Goal: Register for event/course

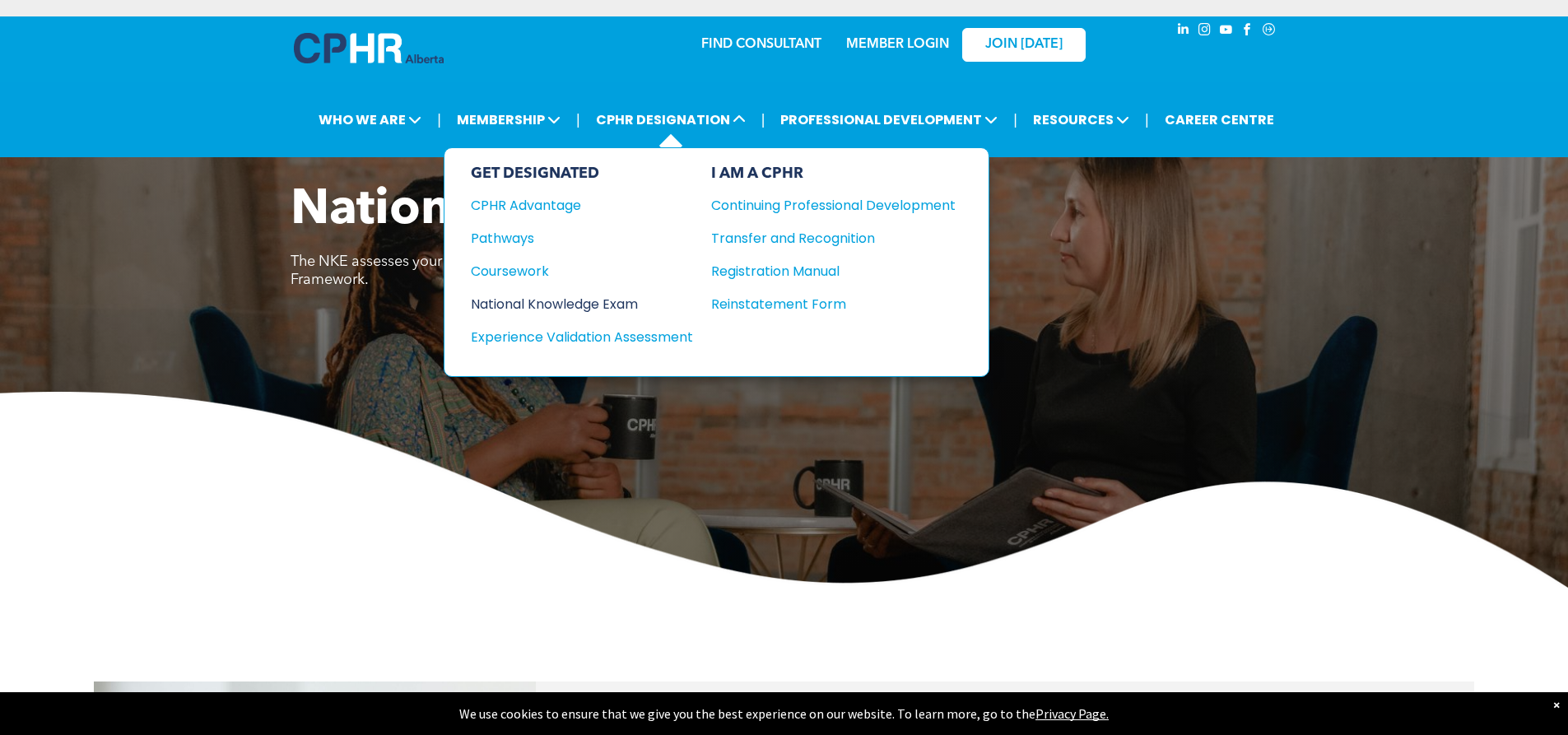
click at [512, 307] on div "National Knowledge Exam" at bounding box center [571, 304] width 200 height 20
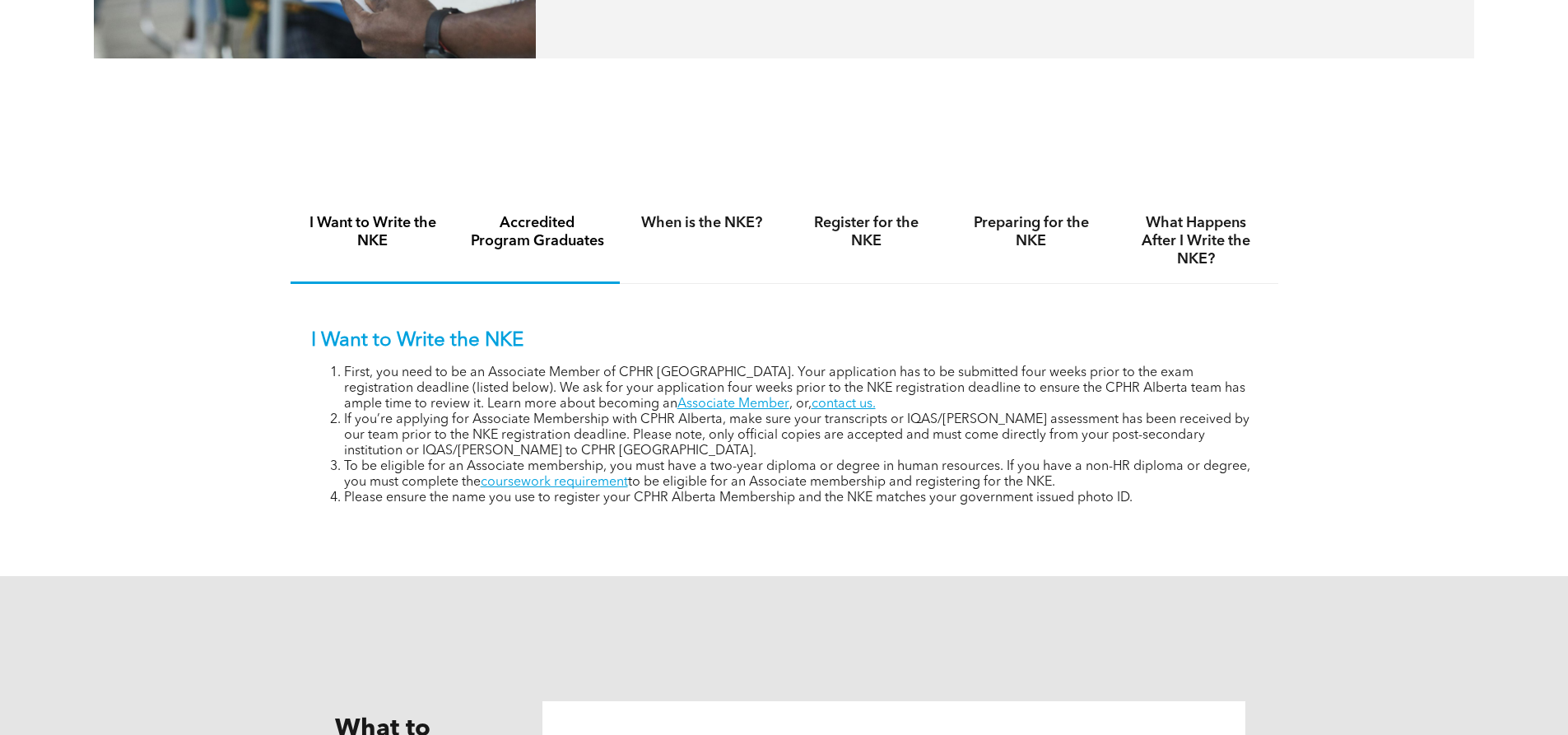
scroll to position [1067, 0]
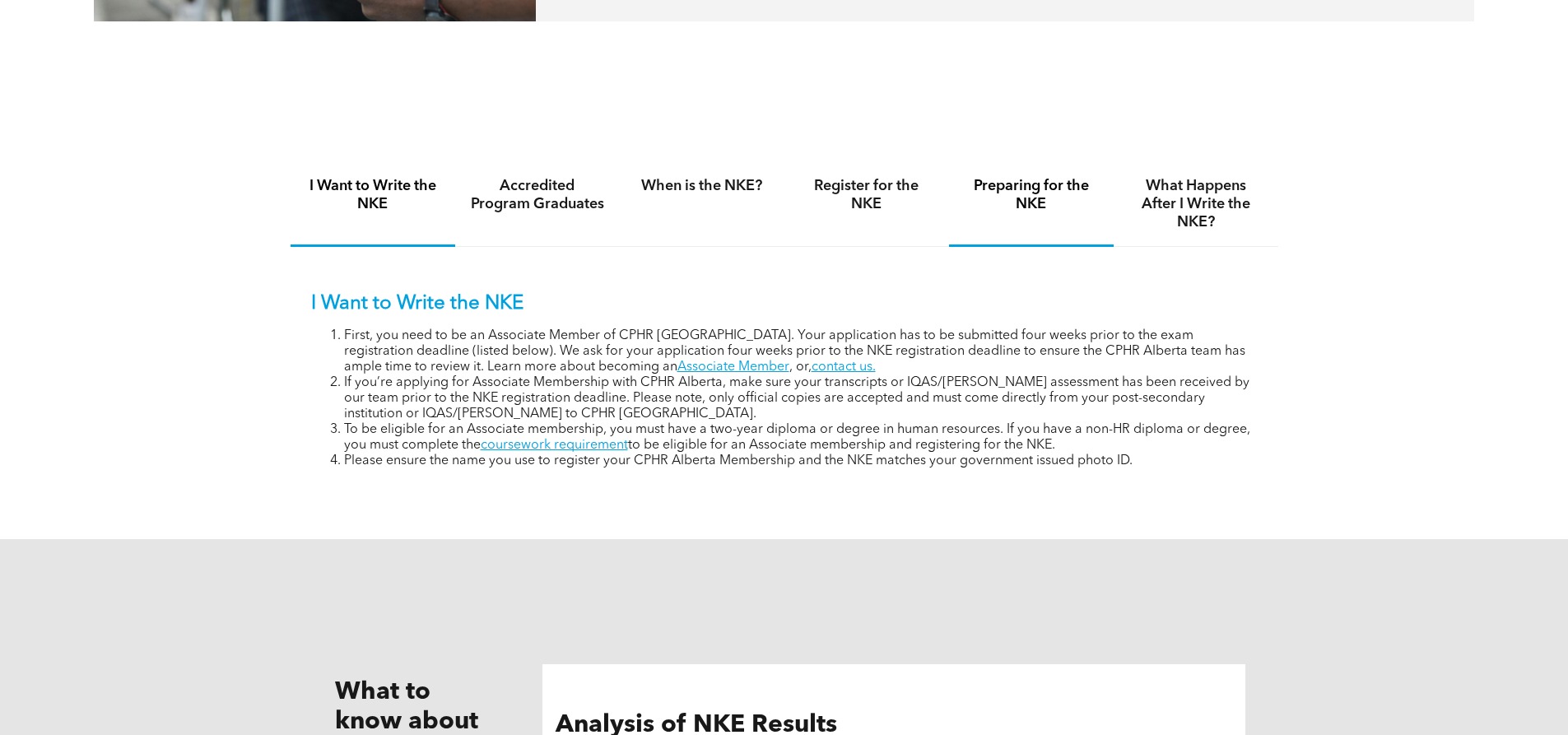
click at [1003, 183] on h4 "Preparing for the NKE" at bounding box center [1030, 195] width 135 height 36
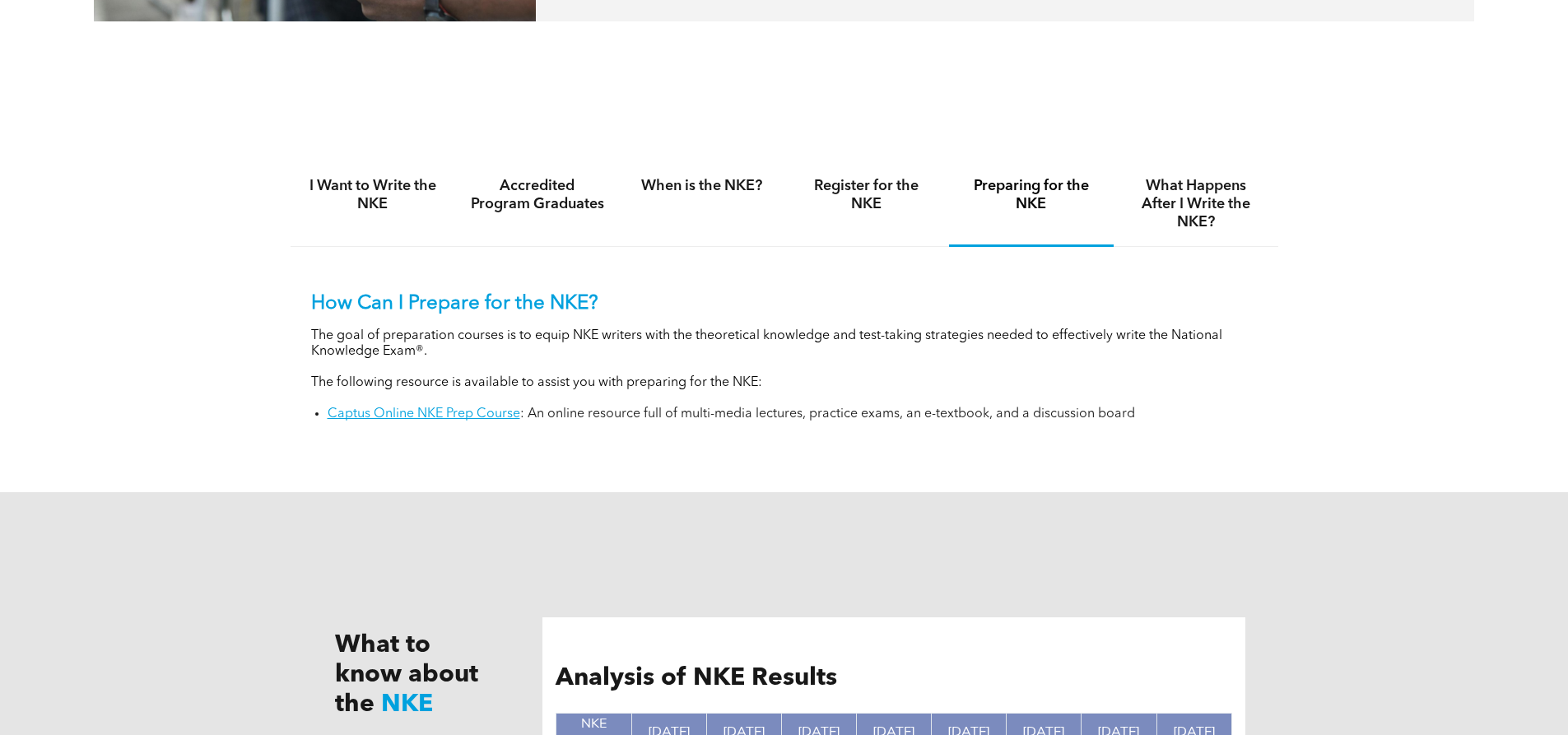
click at [1003, 183] on h4 "Preparing for the NKE" at bounding box center [1030, 195] width 135 height 36
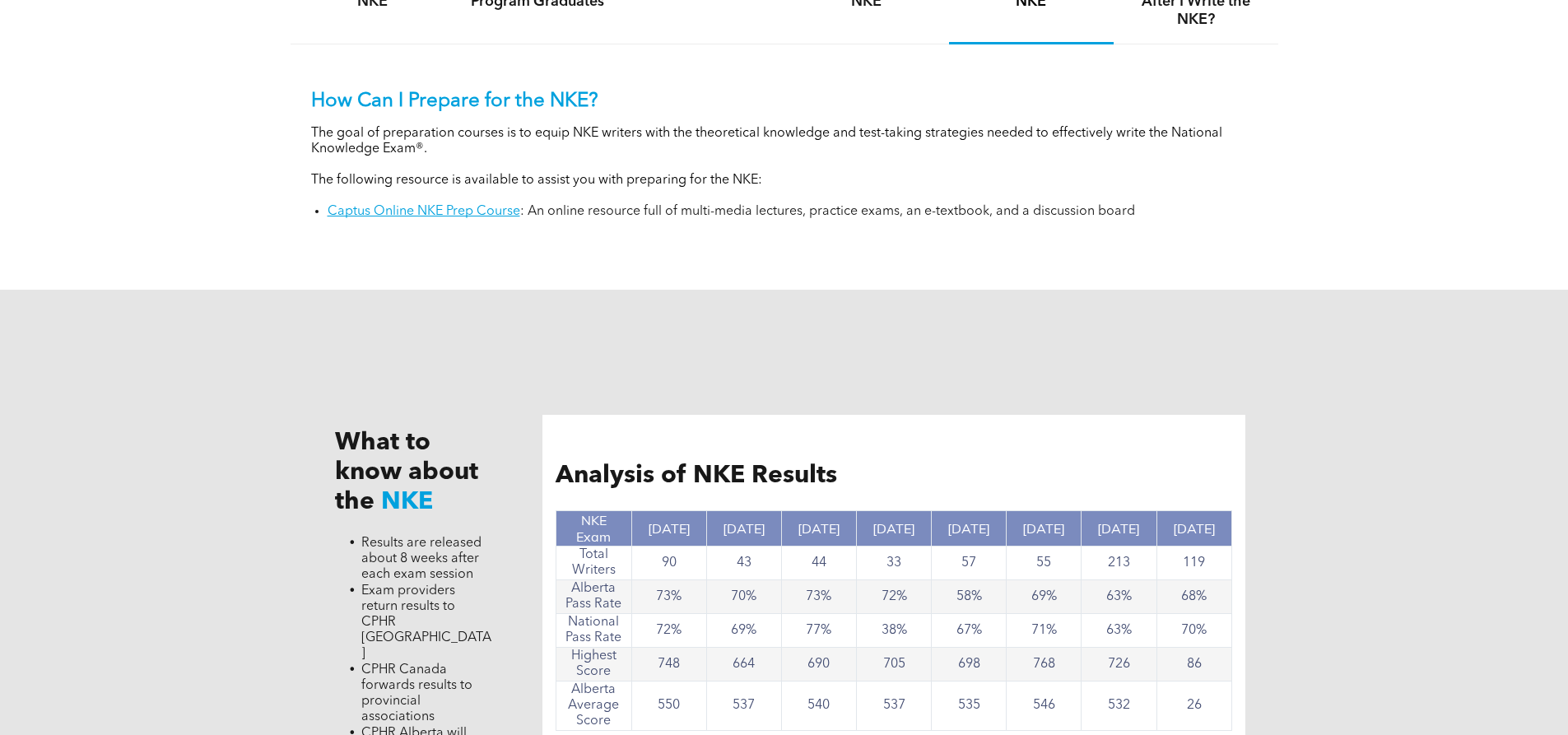
scroll to position [1331, 0]
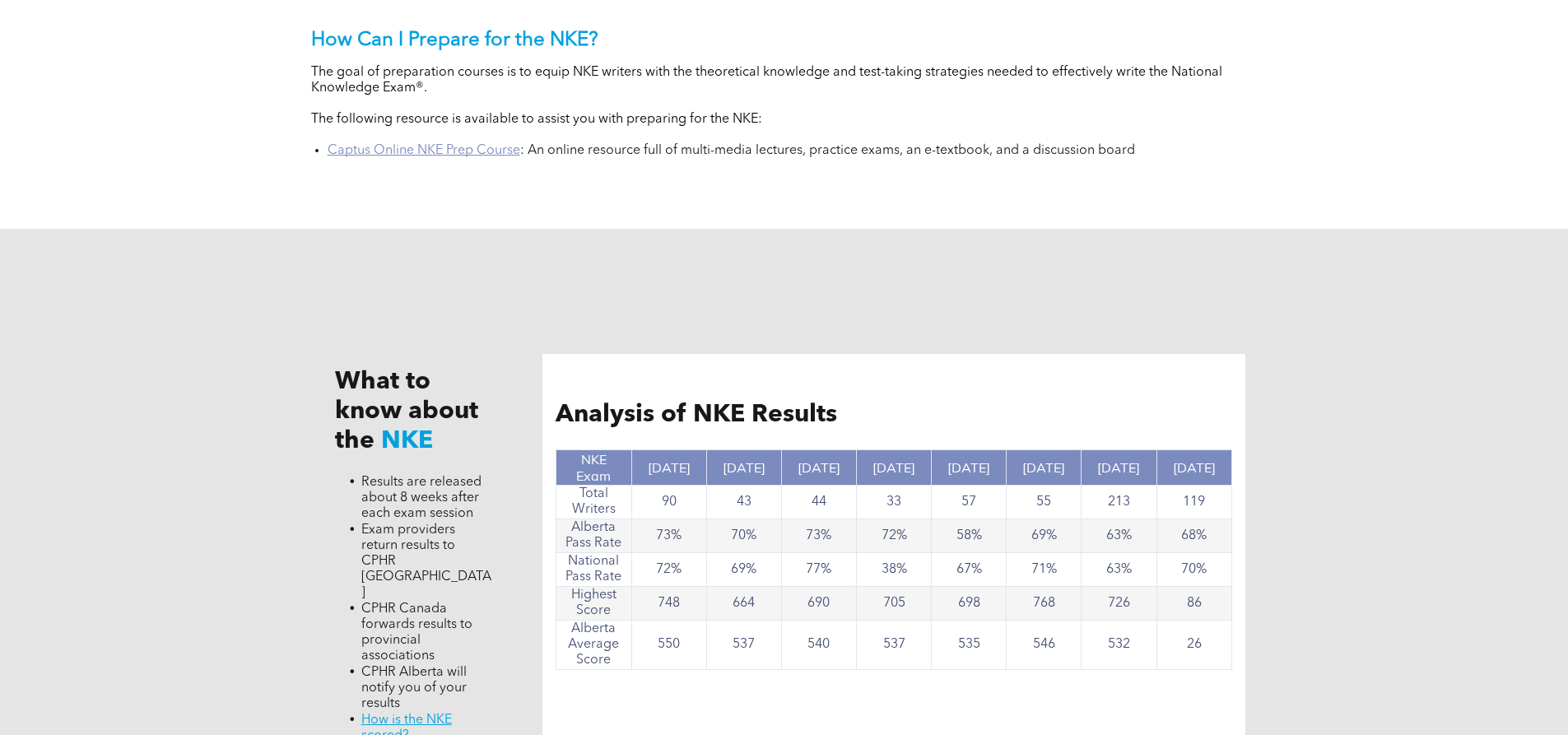
click at [483, 154] on link "Captus Online NKE Prep Course" at bounding box center [424, 150] width 193 height 13
click at [635, 229] on div "What to know about the NKE Results are released about 8 weeks after each exam s…" at bounding box center [784, 555] width 987 height 654
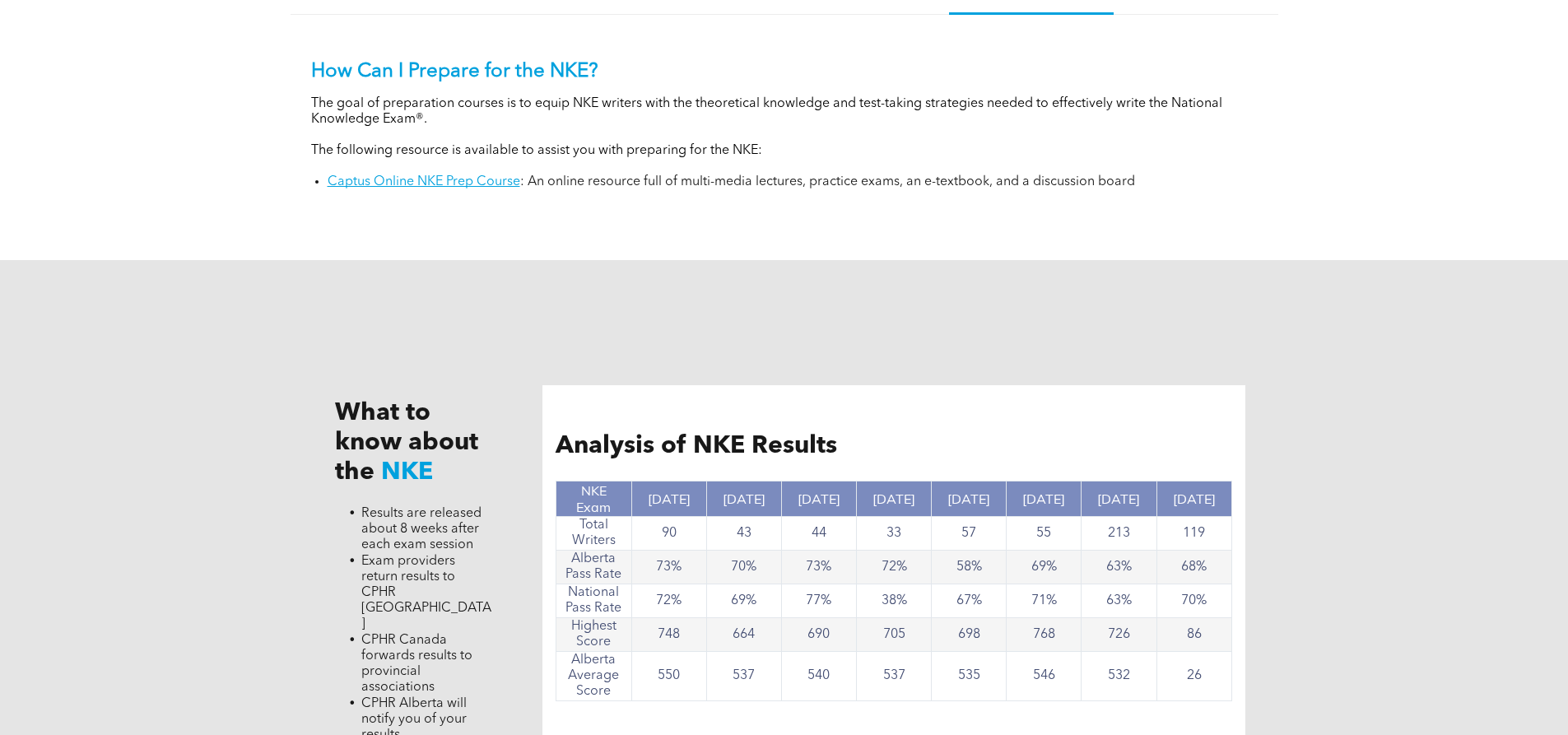
scroll to position [1297, 0]
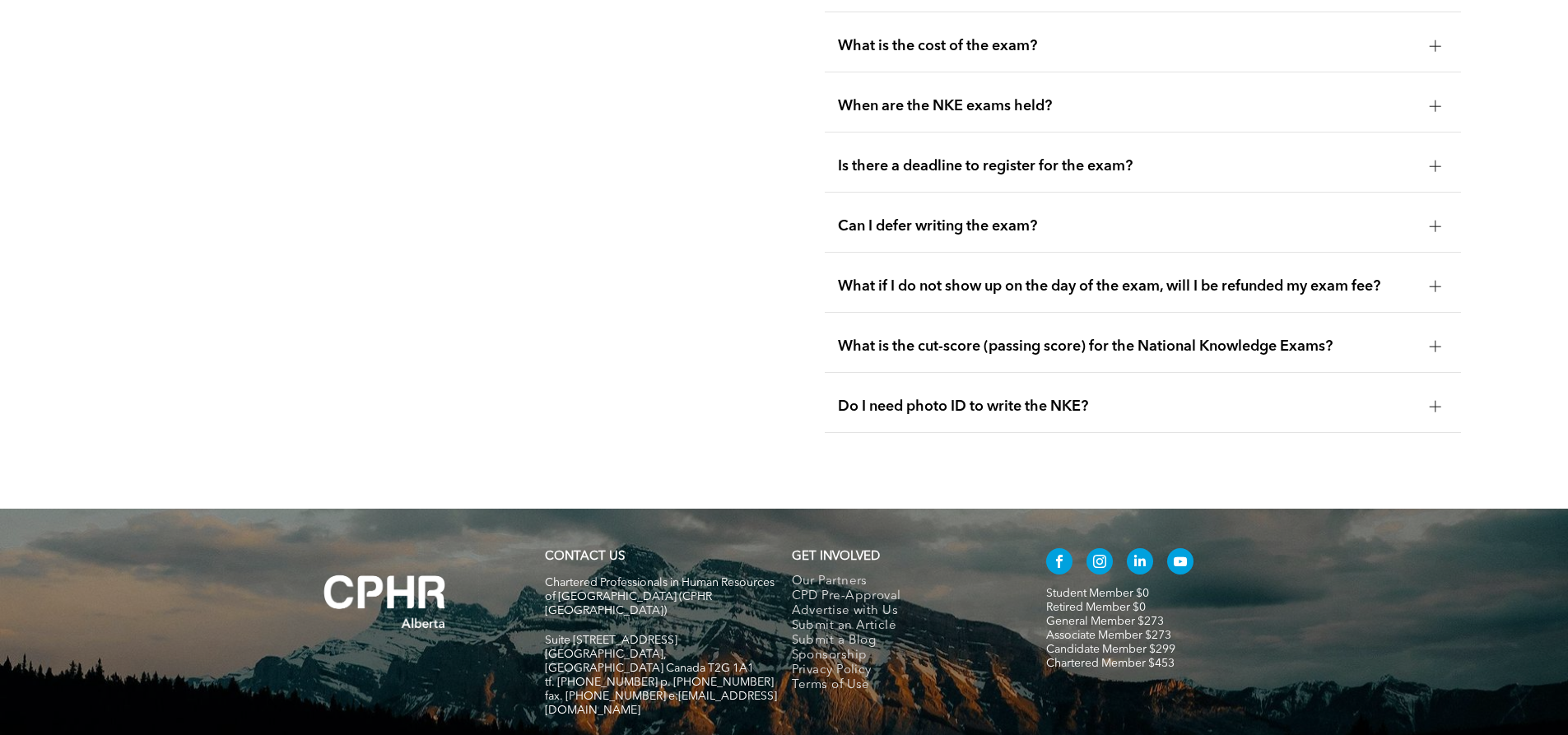
scroll to position [2549, 0]
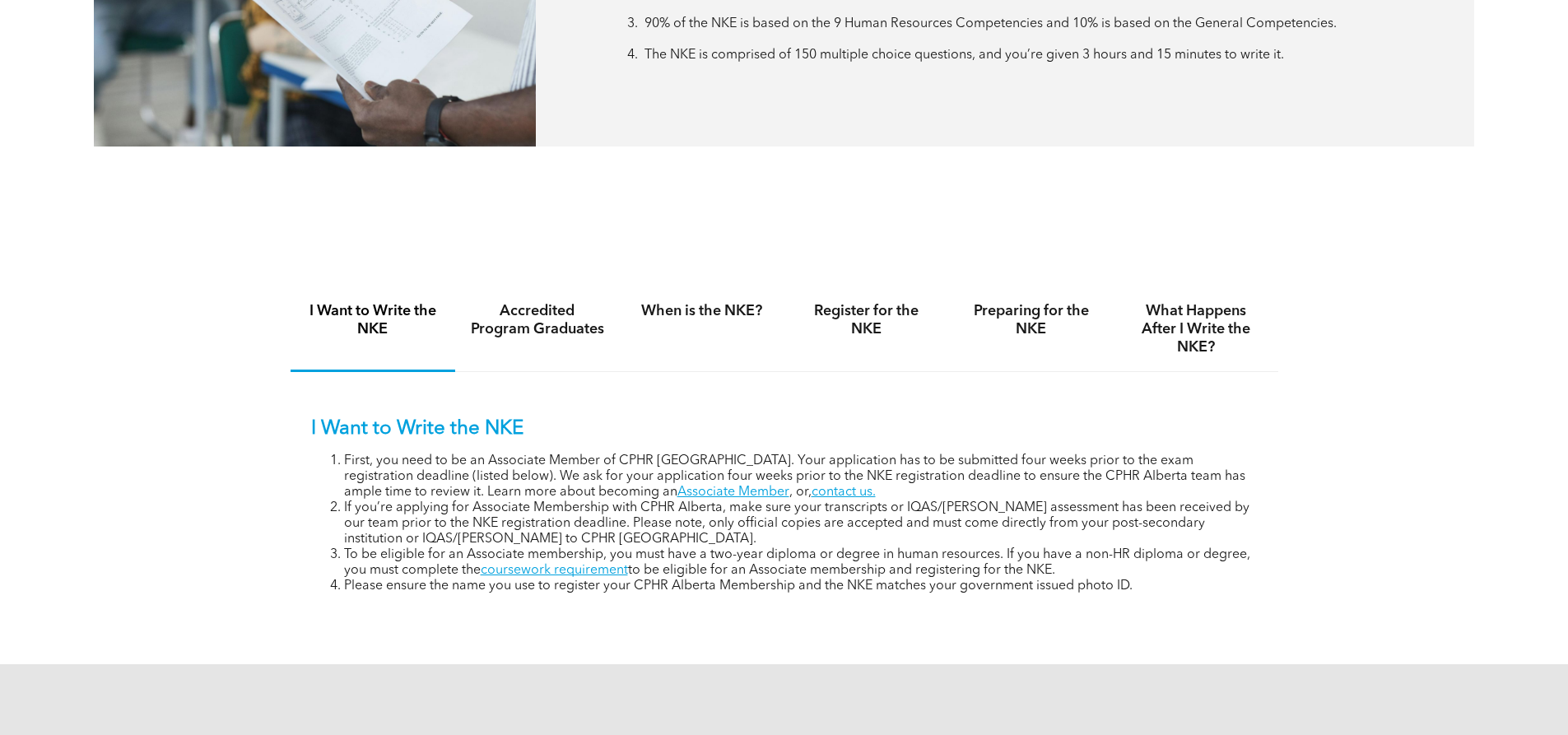
scroll to position [987, 0]
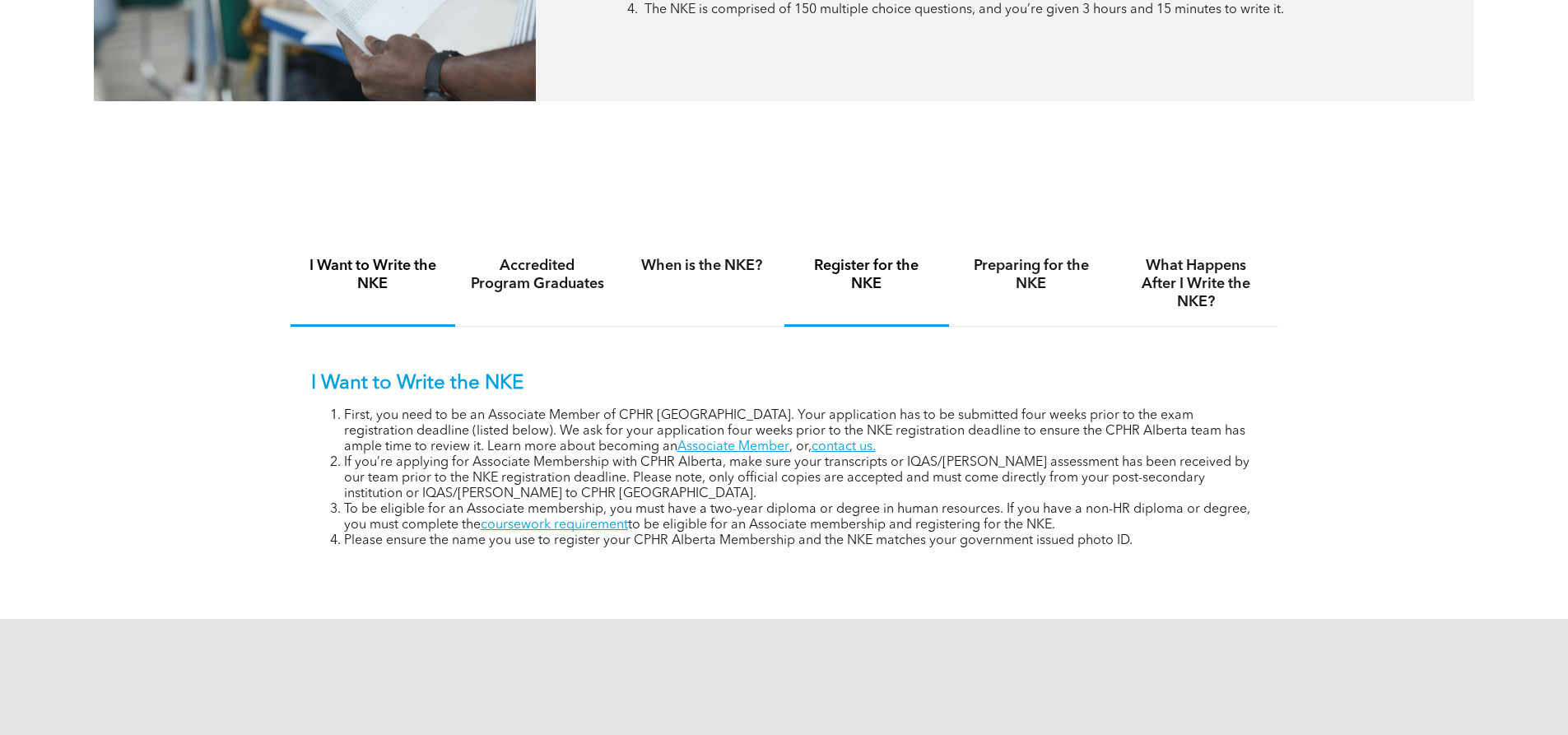
click at [870, 280] on h4 "Register for the NKE" at bounding box center [866, 274] width 135 height 36
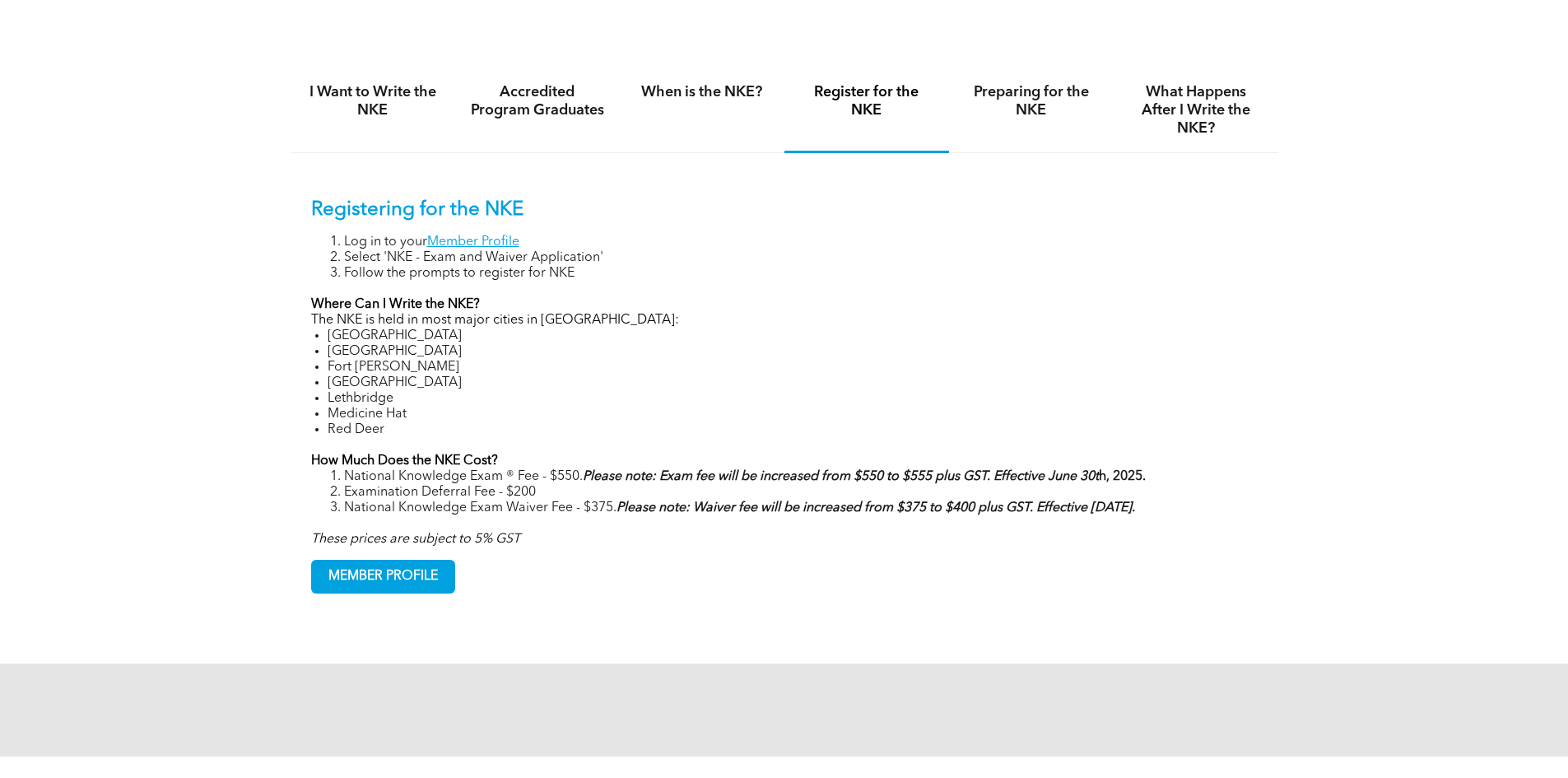
scroll to position [1250, 0]
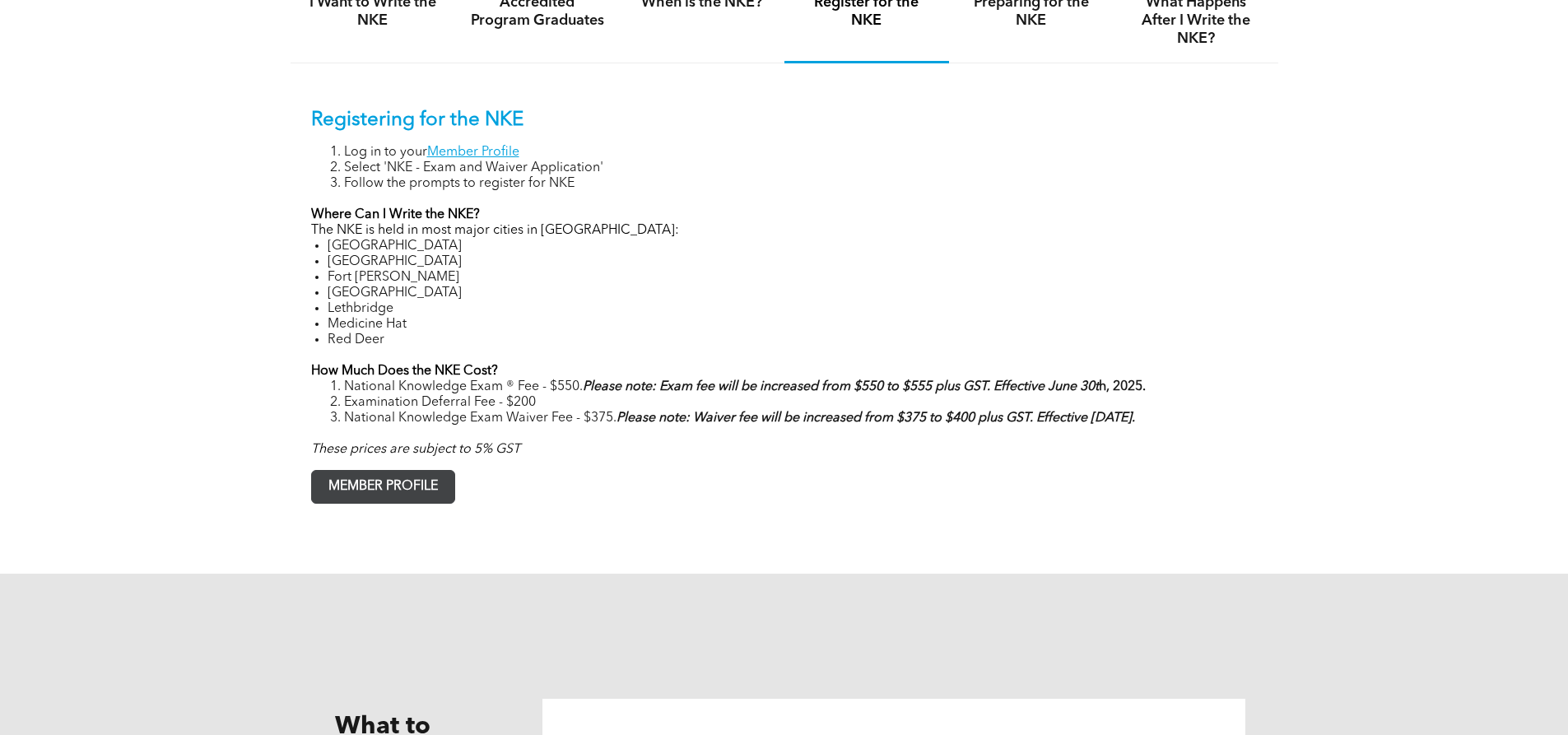
click at [444, 476] on span "MEMBER PROFILE" at bounding box center [383, 486] width 142 height 32
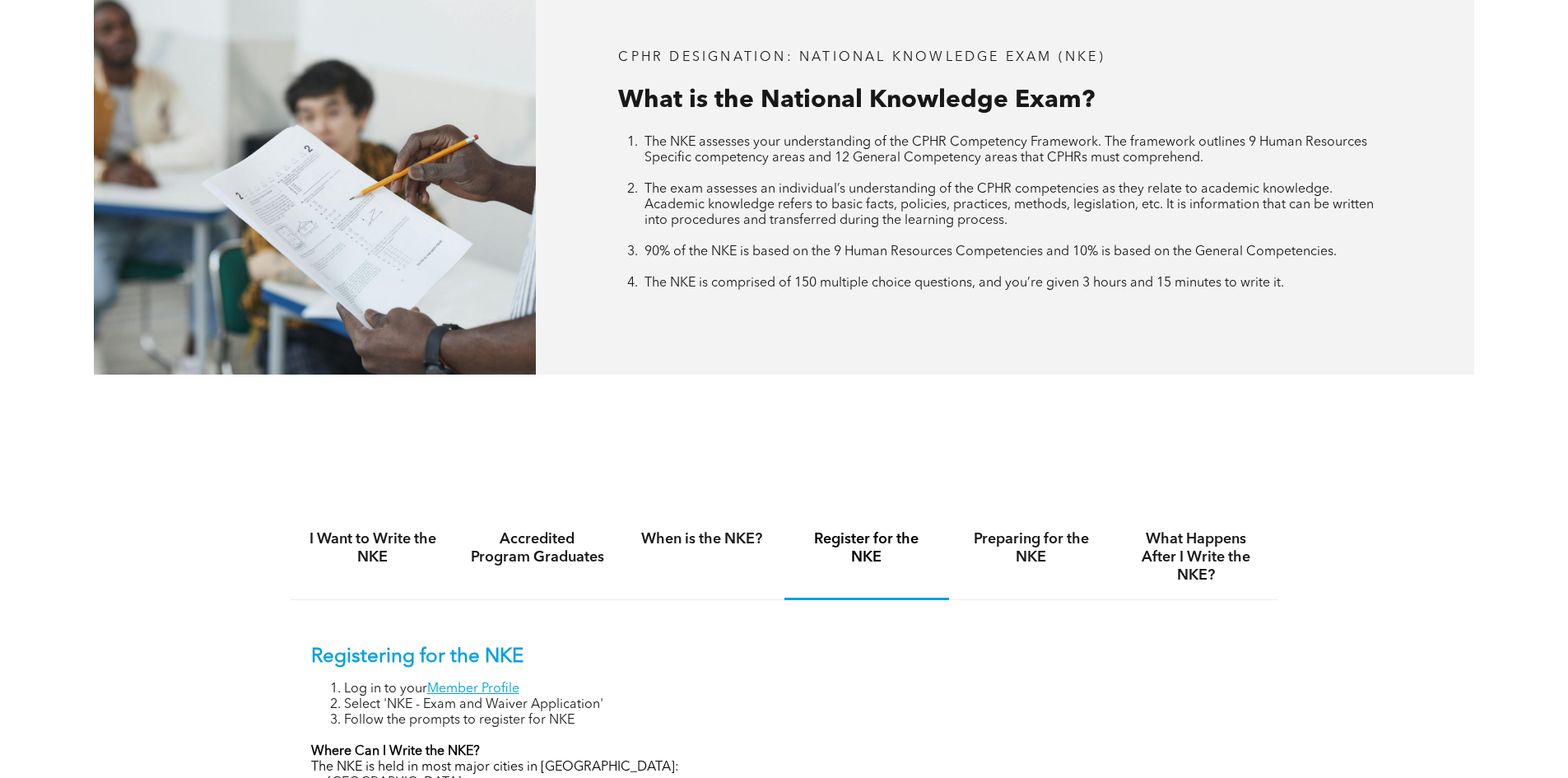
scroll to position [714, 0]
click at [882, 312] on div "CPHR DESIGNATION: National Knowledge Exam (NKE) What is the National Knowledge …" at bounding box center [1005, 171] width 938 height 406
